Goal: Information Seeking & Learning: Learn about a topic

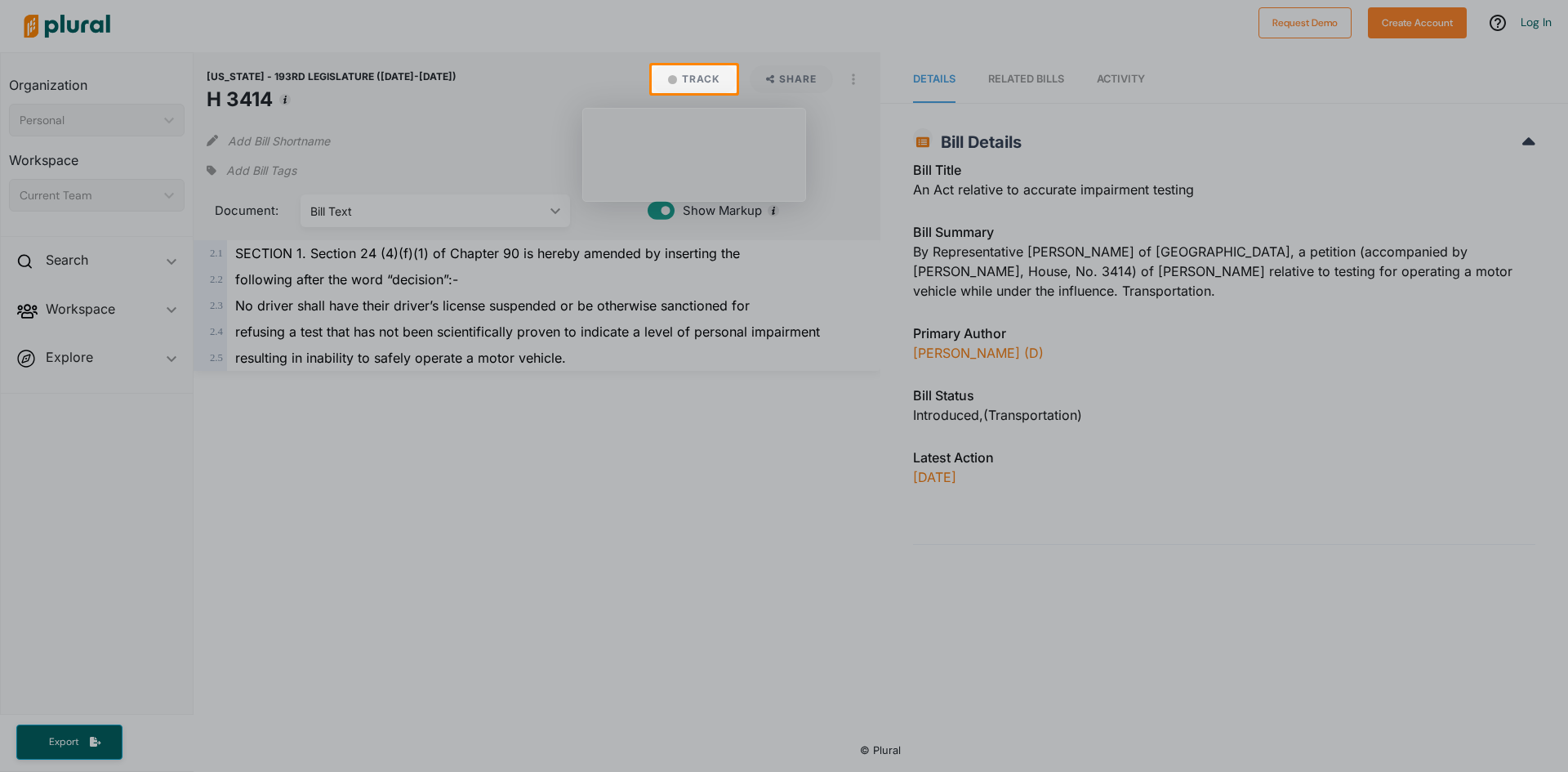
click at [787, 512] on div at bounding box center [784, 432] width 1568 height 678
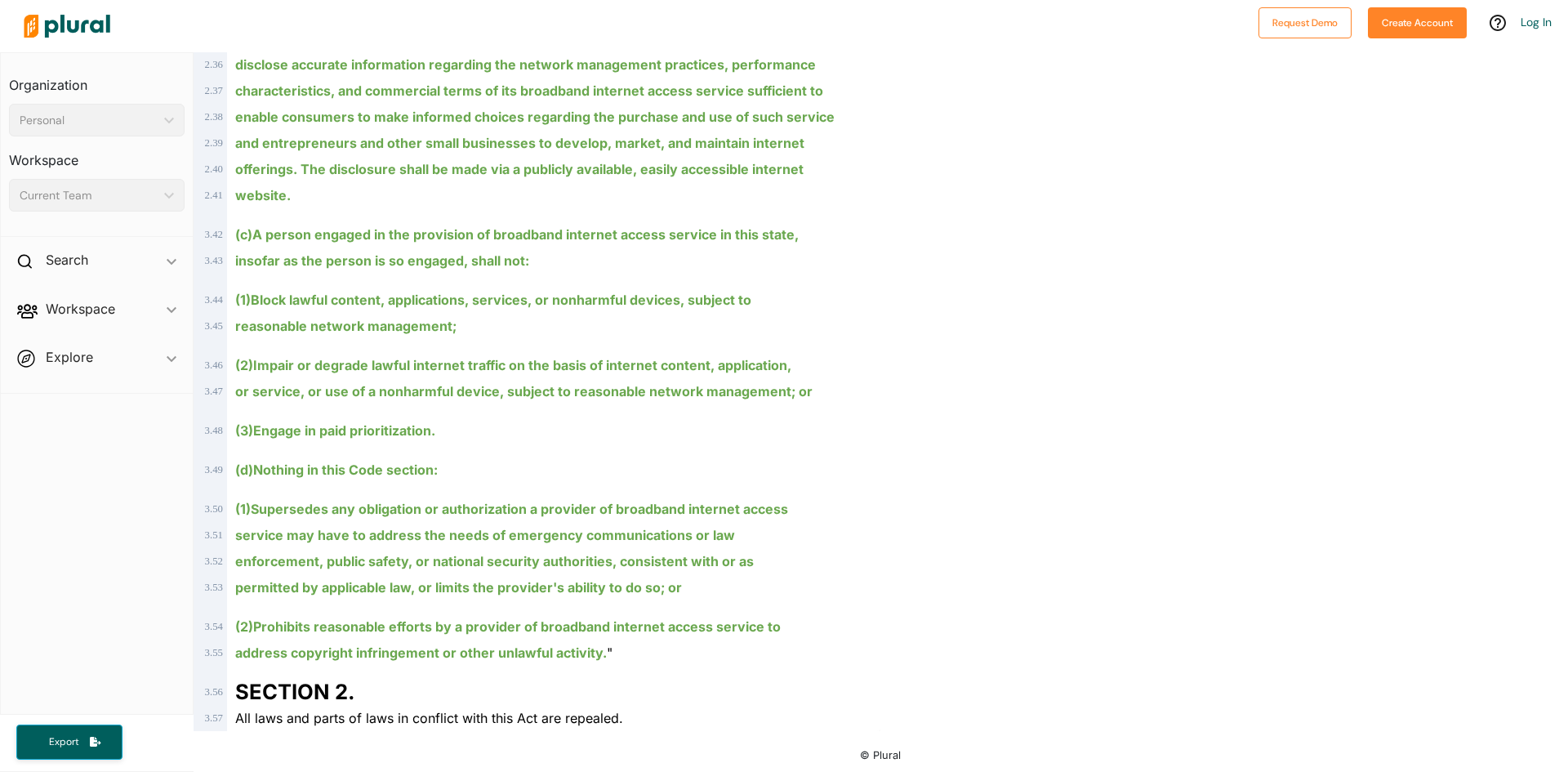
scroll to position [1252, 0]
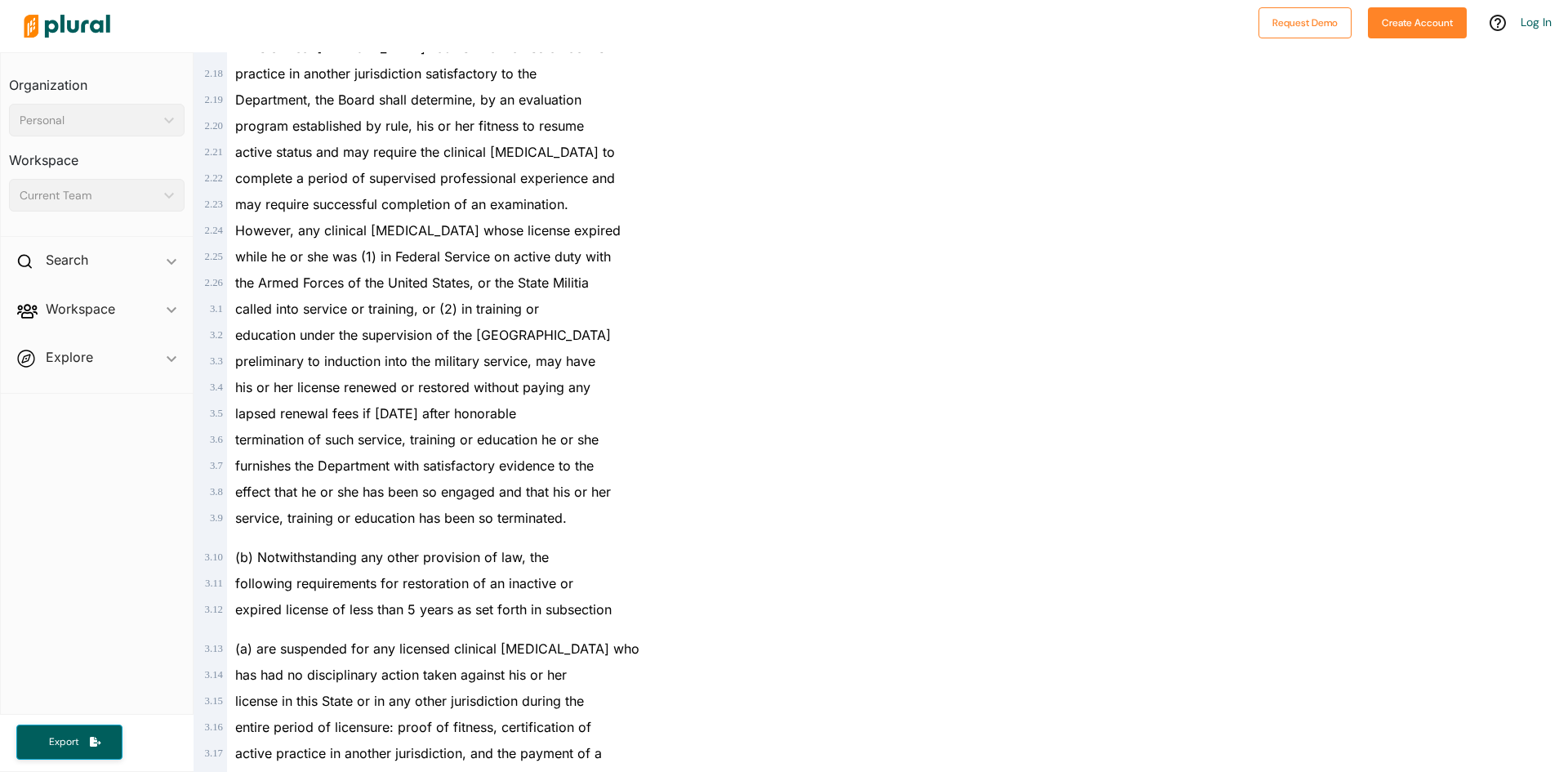
scroll to position [1479, 0]
